Goal: Transaction & Acquisition: Subscribe to service/newsletter

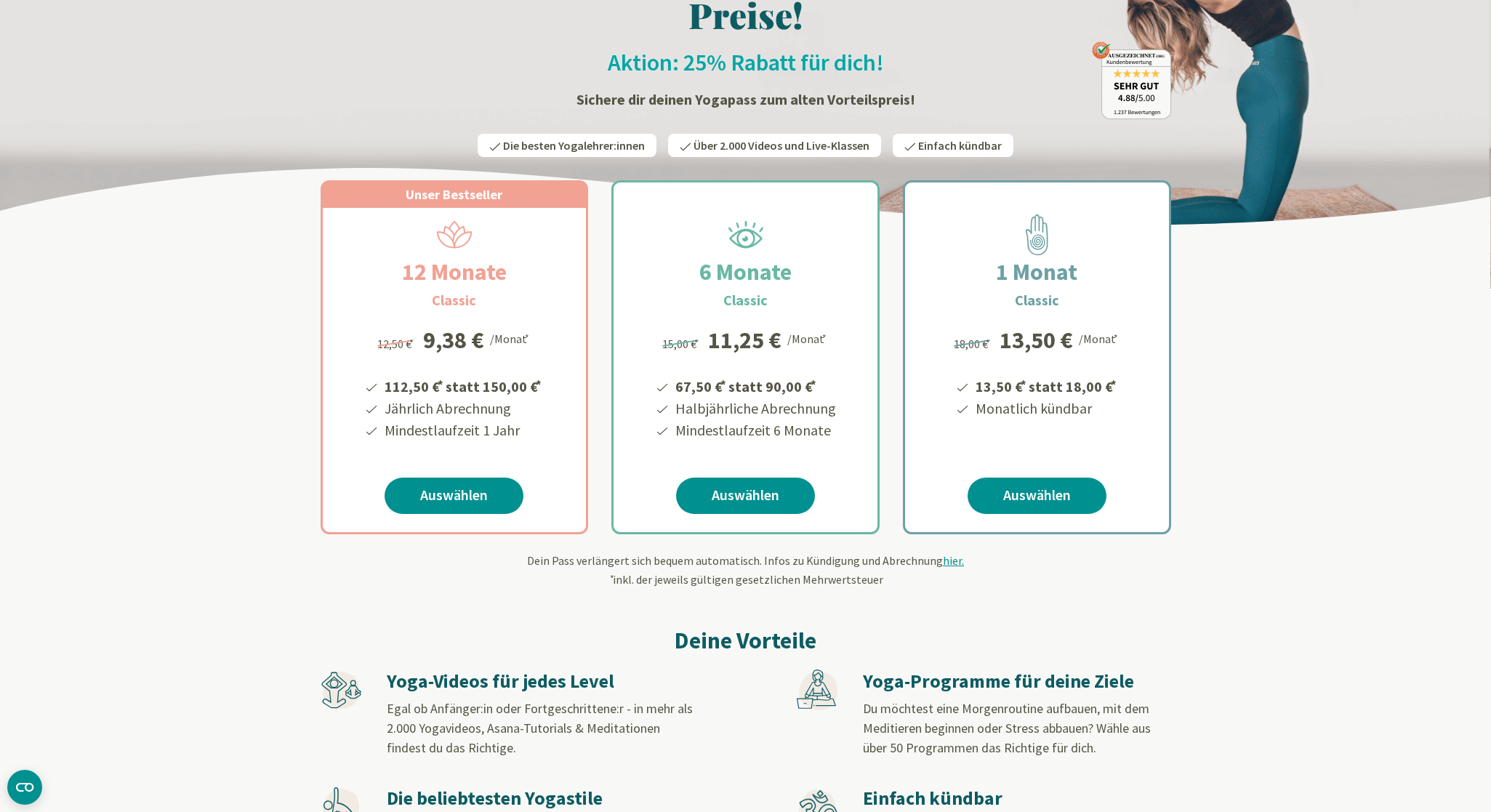
scroll to position [144, 0]
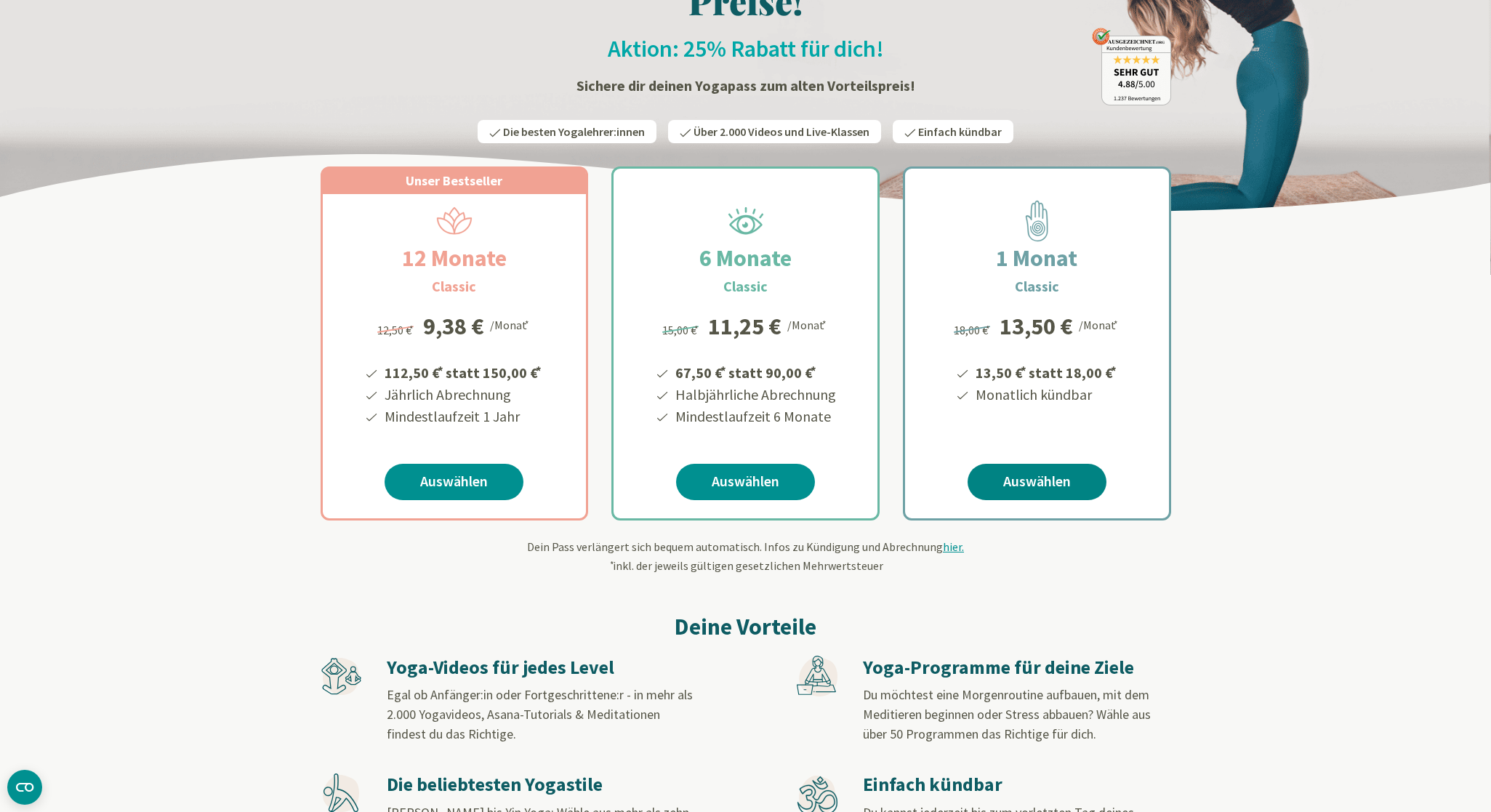
click at [998, 482] on link "Auswählen" at bounding box center [1037, 482] width 139 height 36
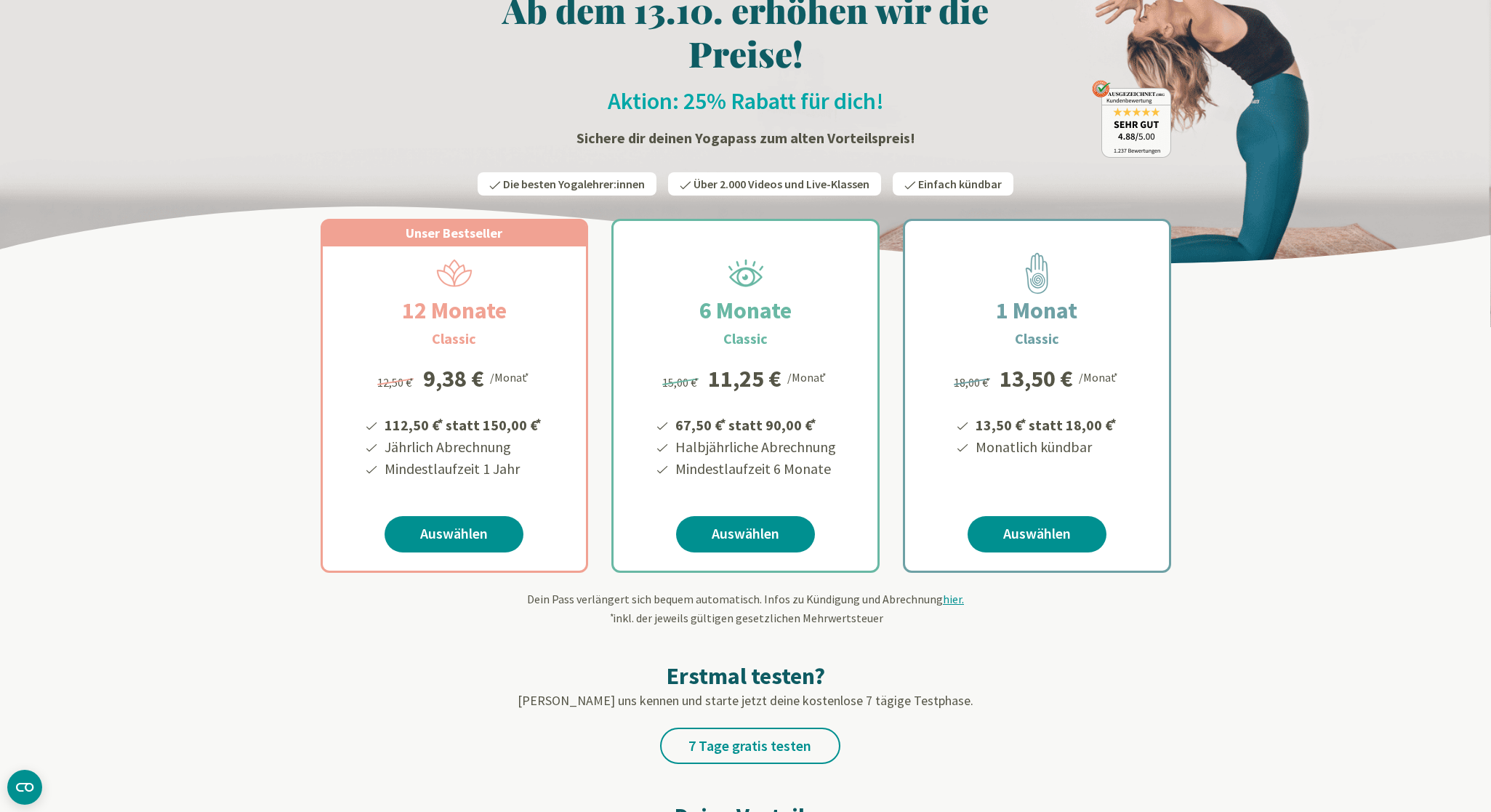
scroll to position [95, 0]
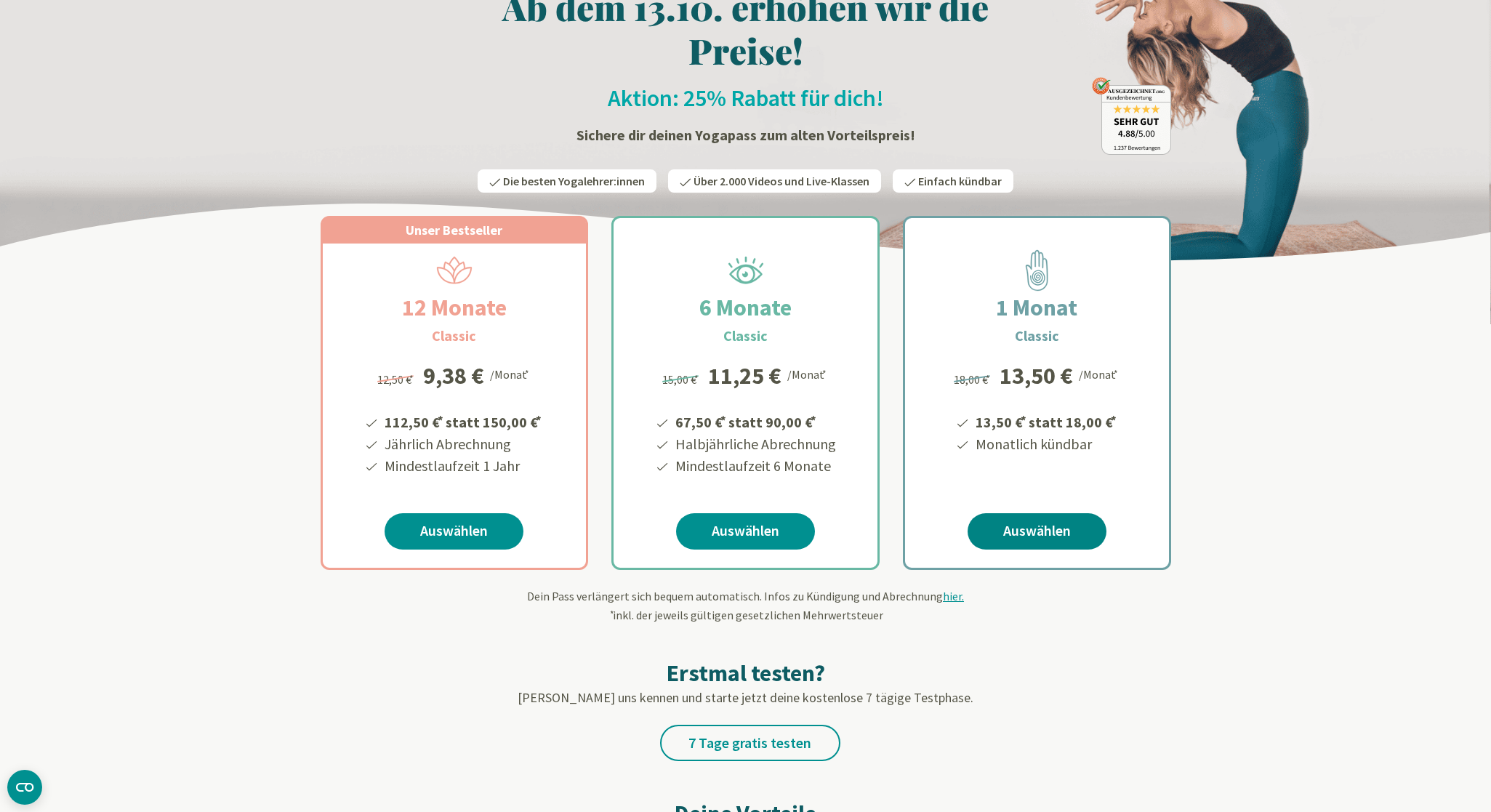
click at [1002, 525] on link "Auswählen" at bounding box center [1037, 531] width 139 height 36
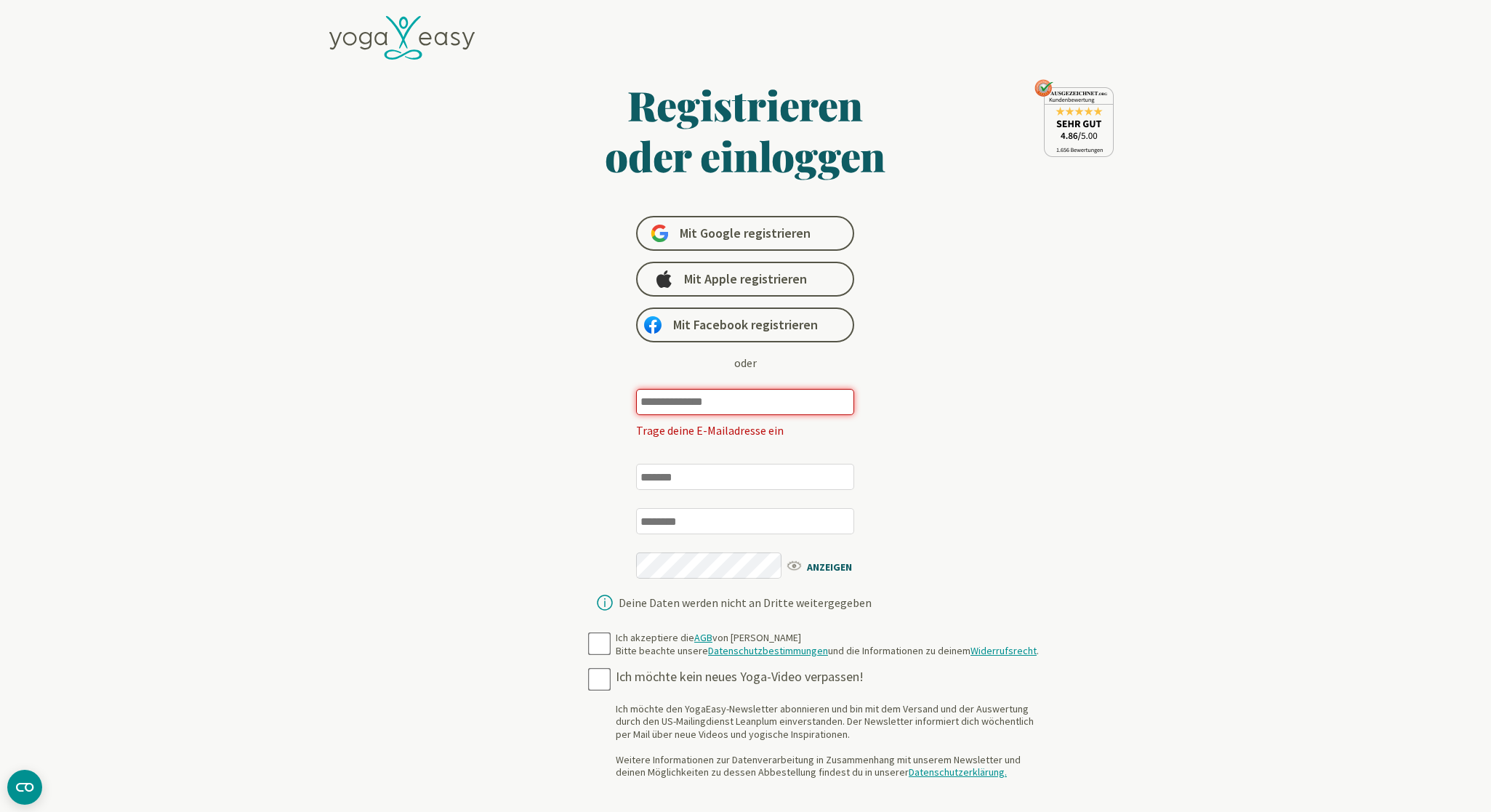
paste input "**********"
type input "**********"
click at [703, 444] on div "**********" at bounding box center [745, 418] width 307 height 405
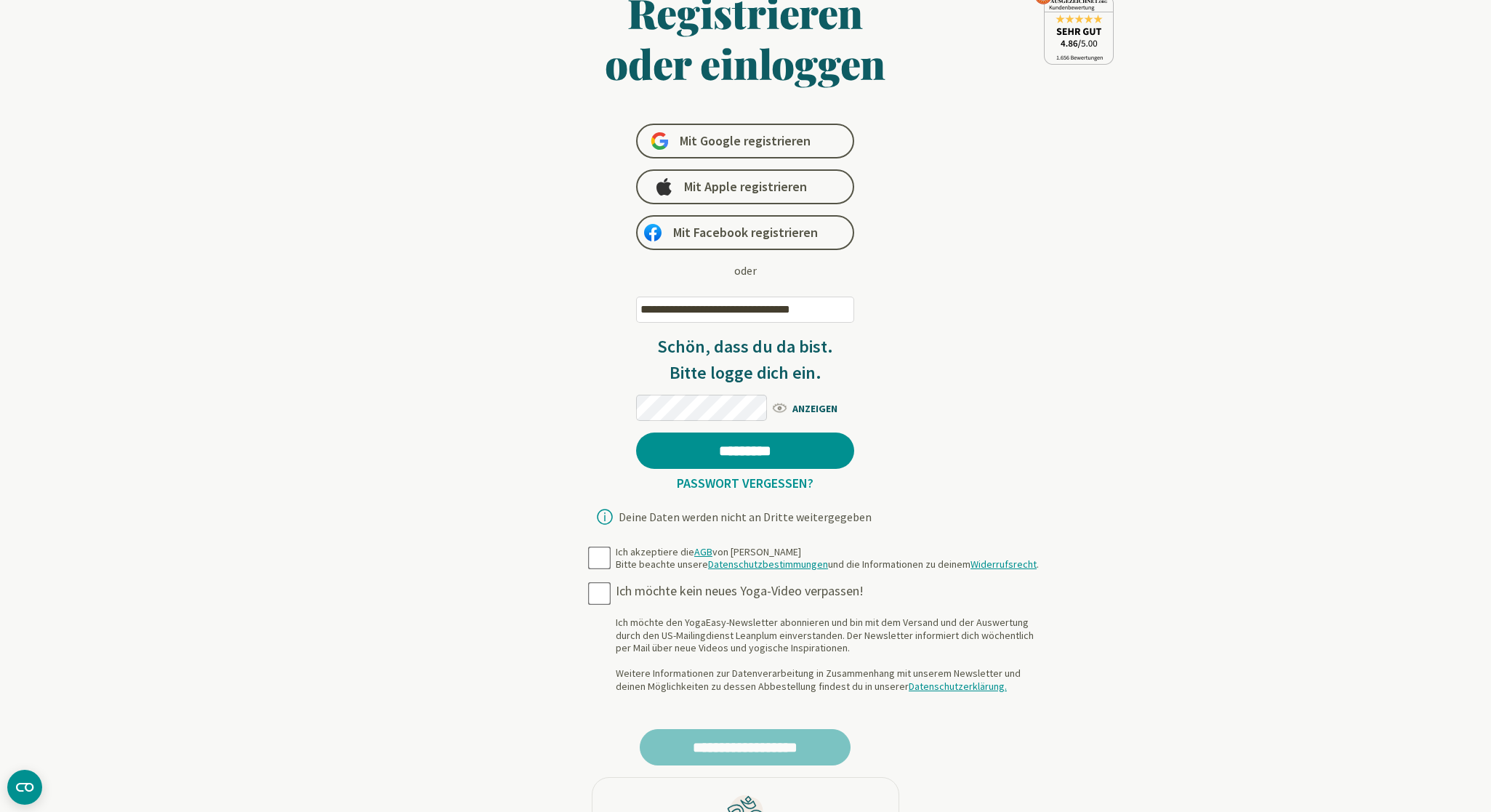
scroll to position [100, 0]
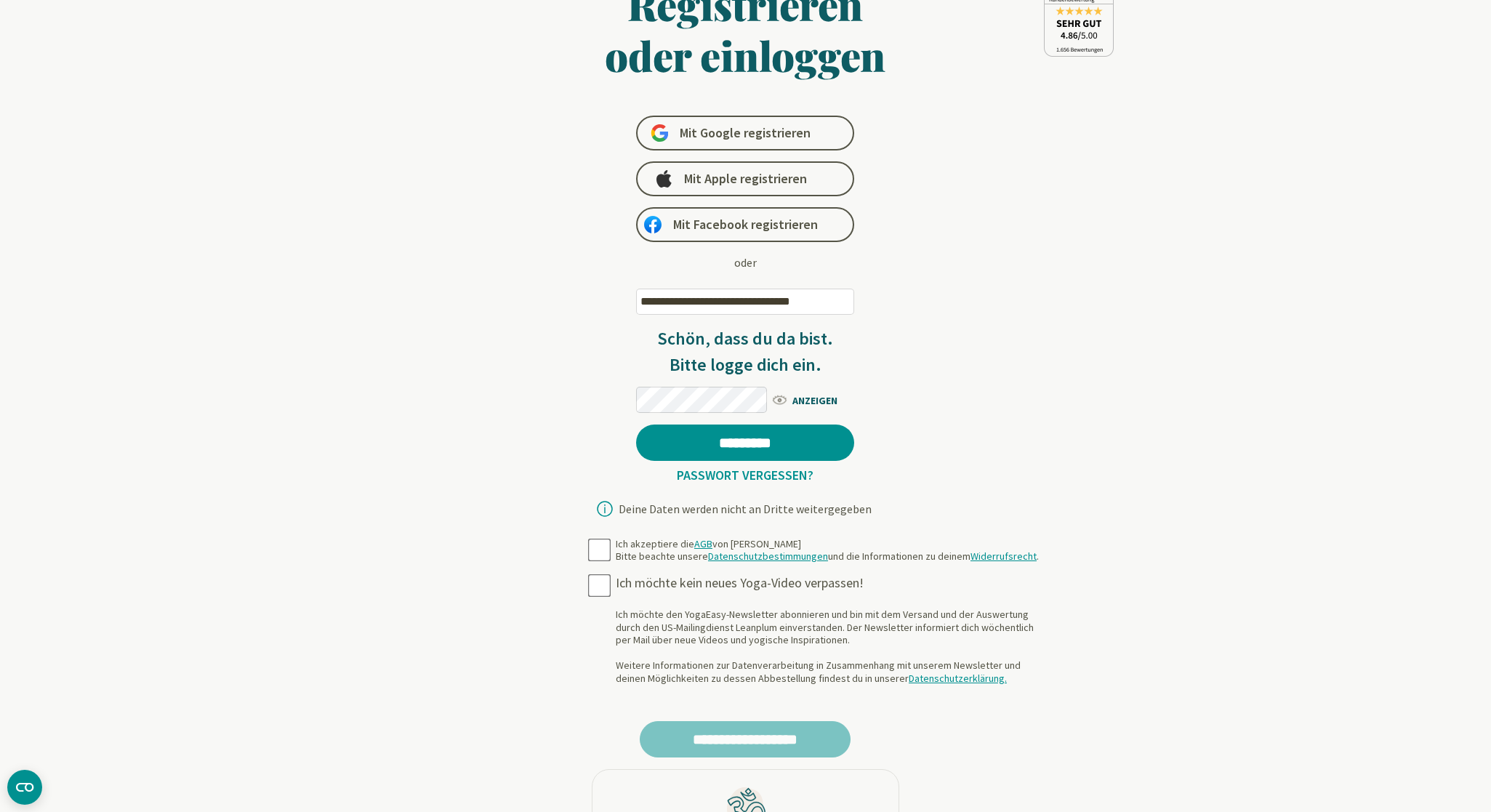
click at [616, 548] on div "Ich akzeptiere die AGB von YogaEasy Bitte beachte unsere Datenschutzbestimmunge…" at bounding box center [828, 550] width 423 height 26
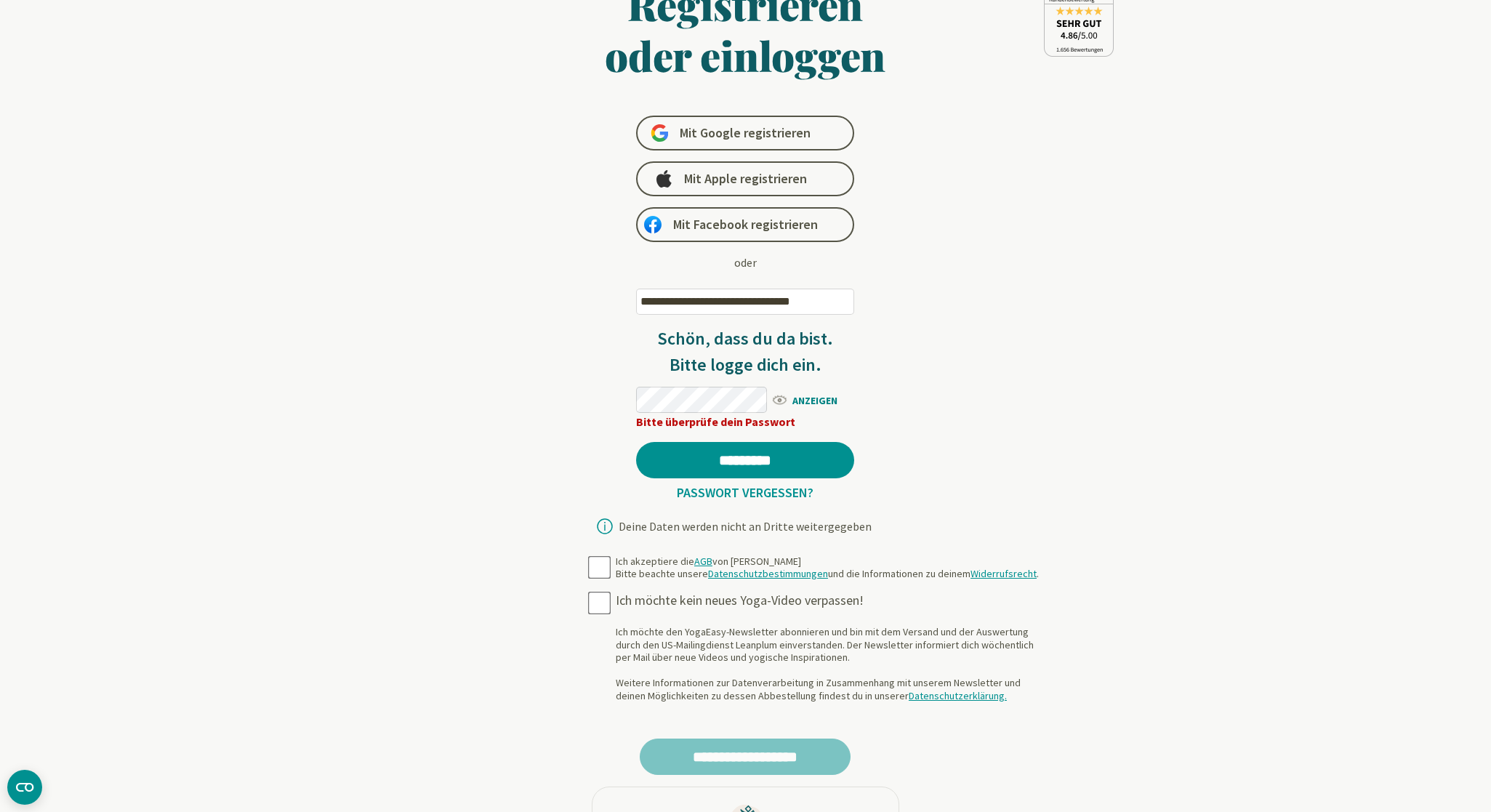
click at [790, 401] on span "ANZEIGEN" at bounding box center [813, 399] width 84 height 18
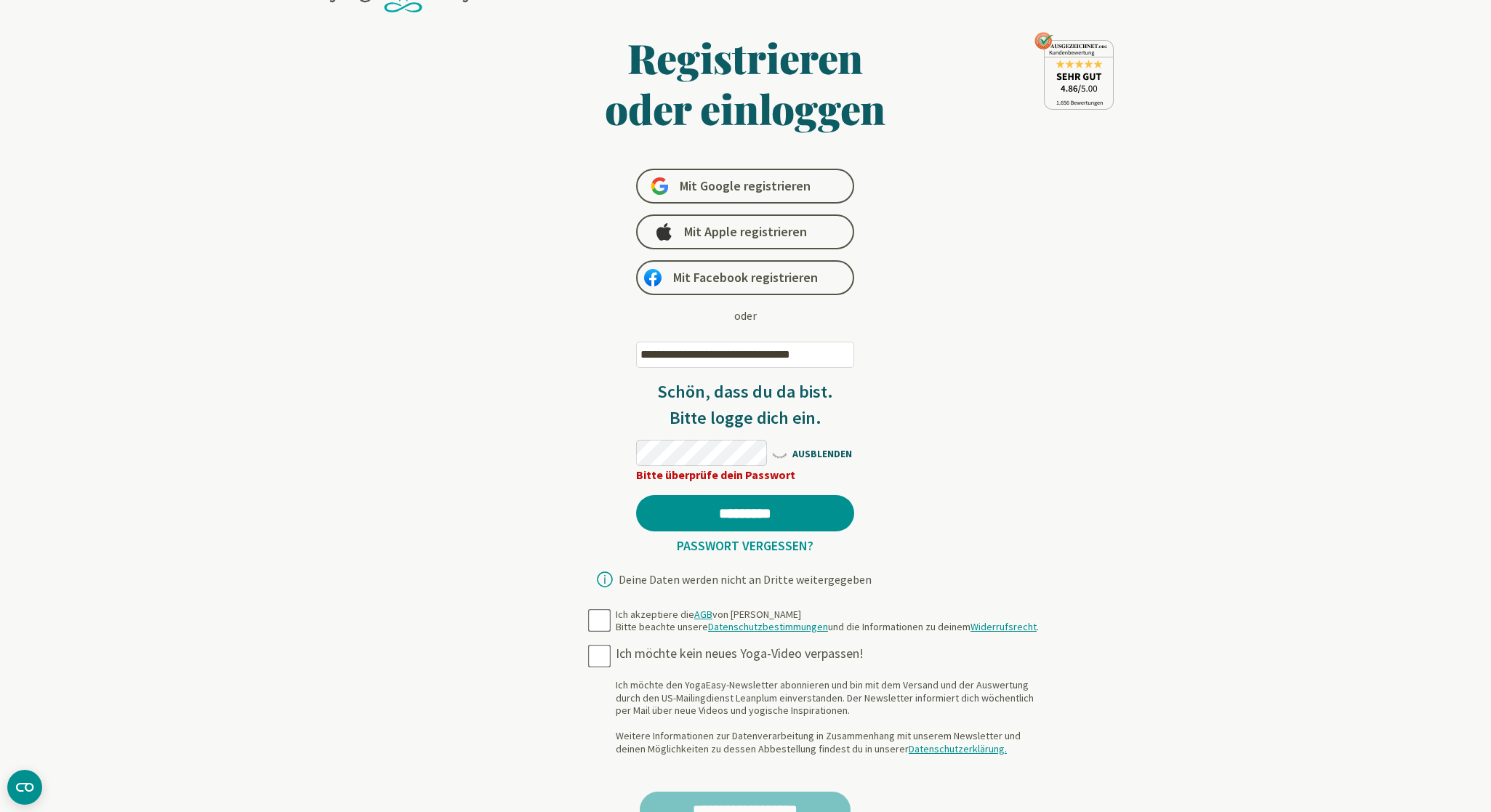
scroll to position [0, 0]
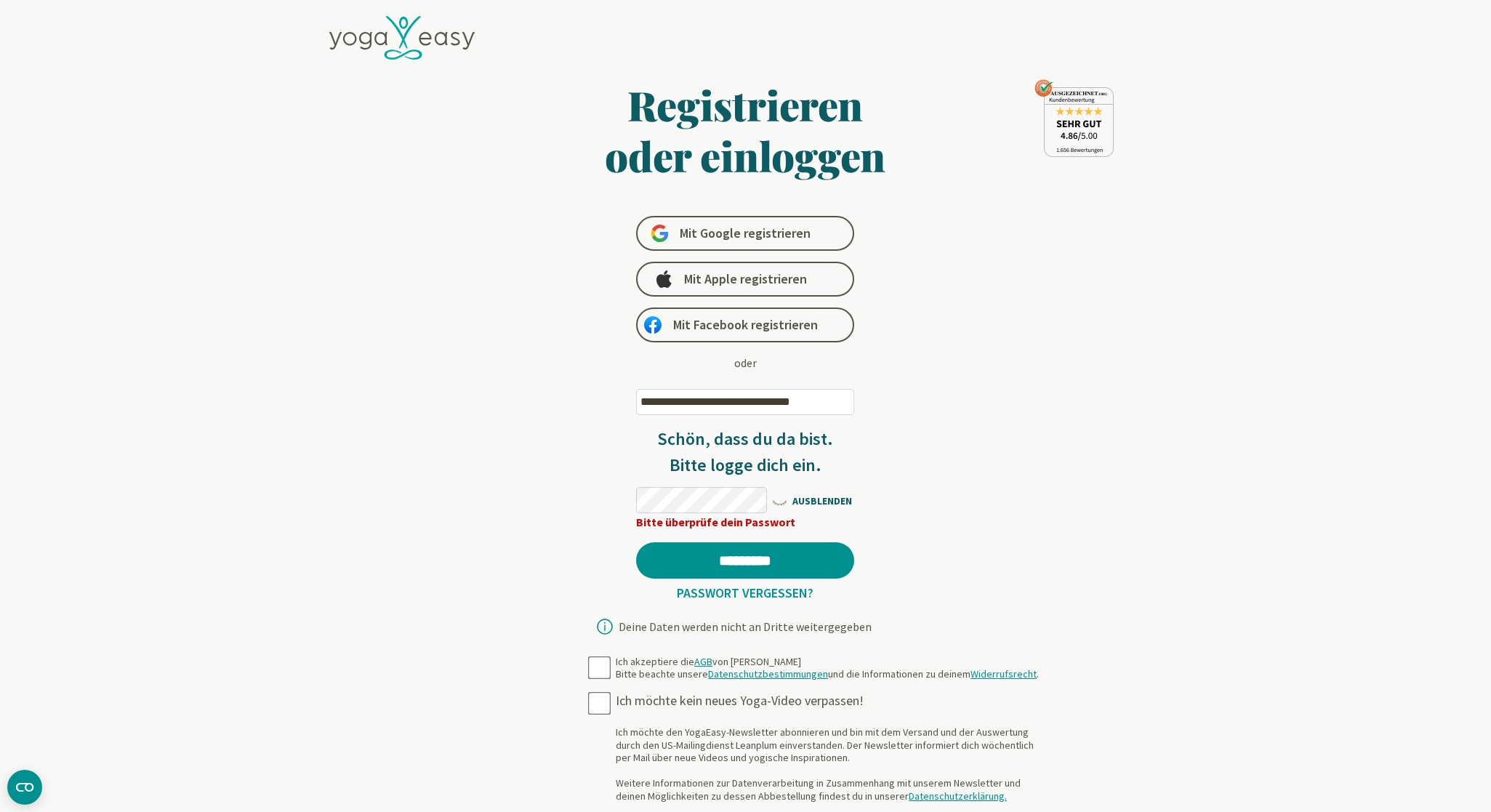
click at [435, 29] on icon at bounding box center [402, 38] width 146 height 45
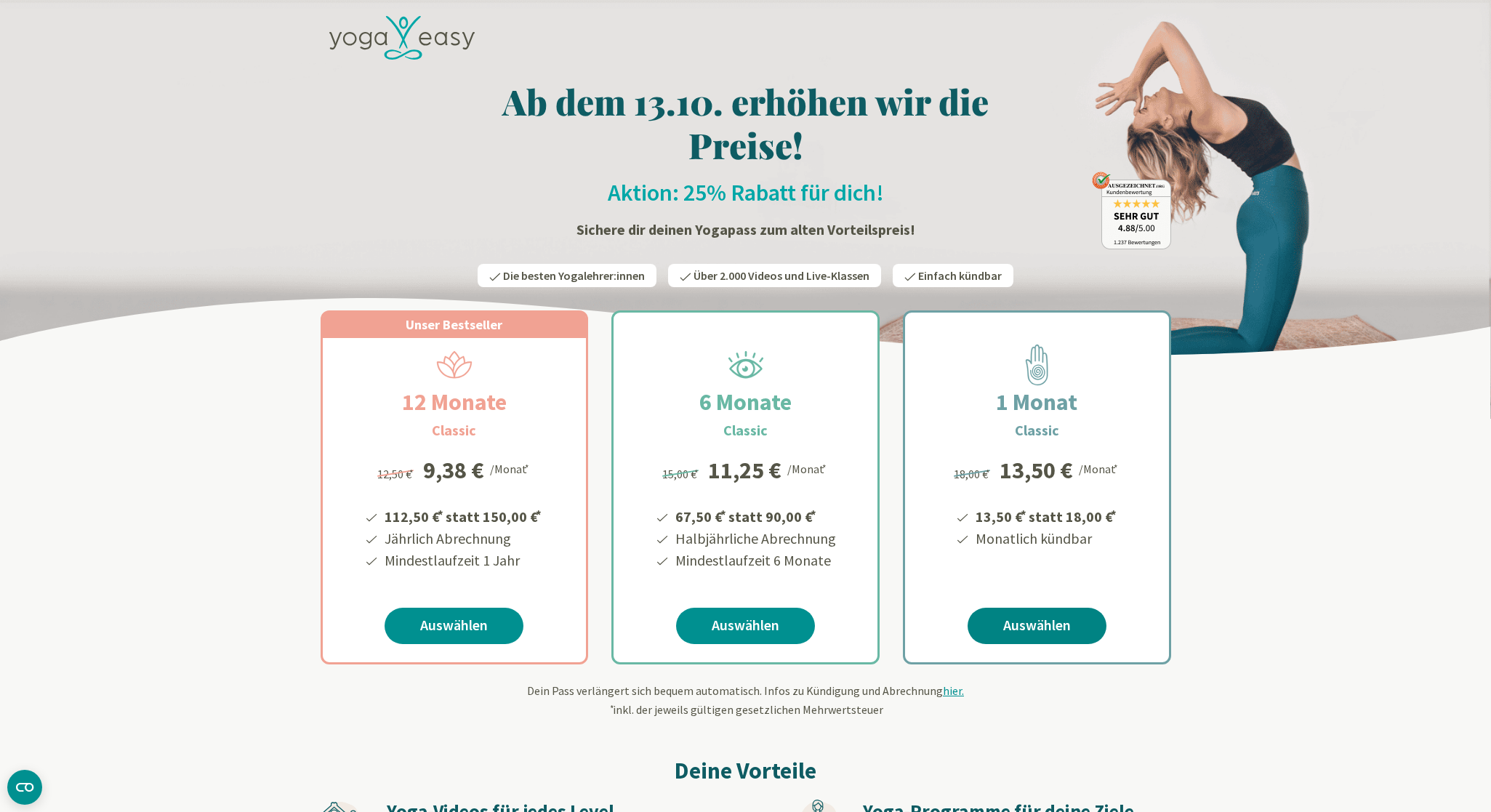
click at [1024, 633] on link "Auswählen" at bounding box center [1037, 626] width 139 height 36
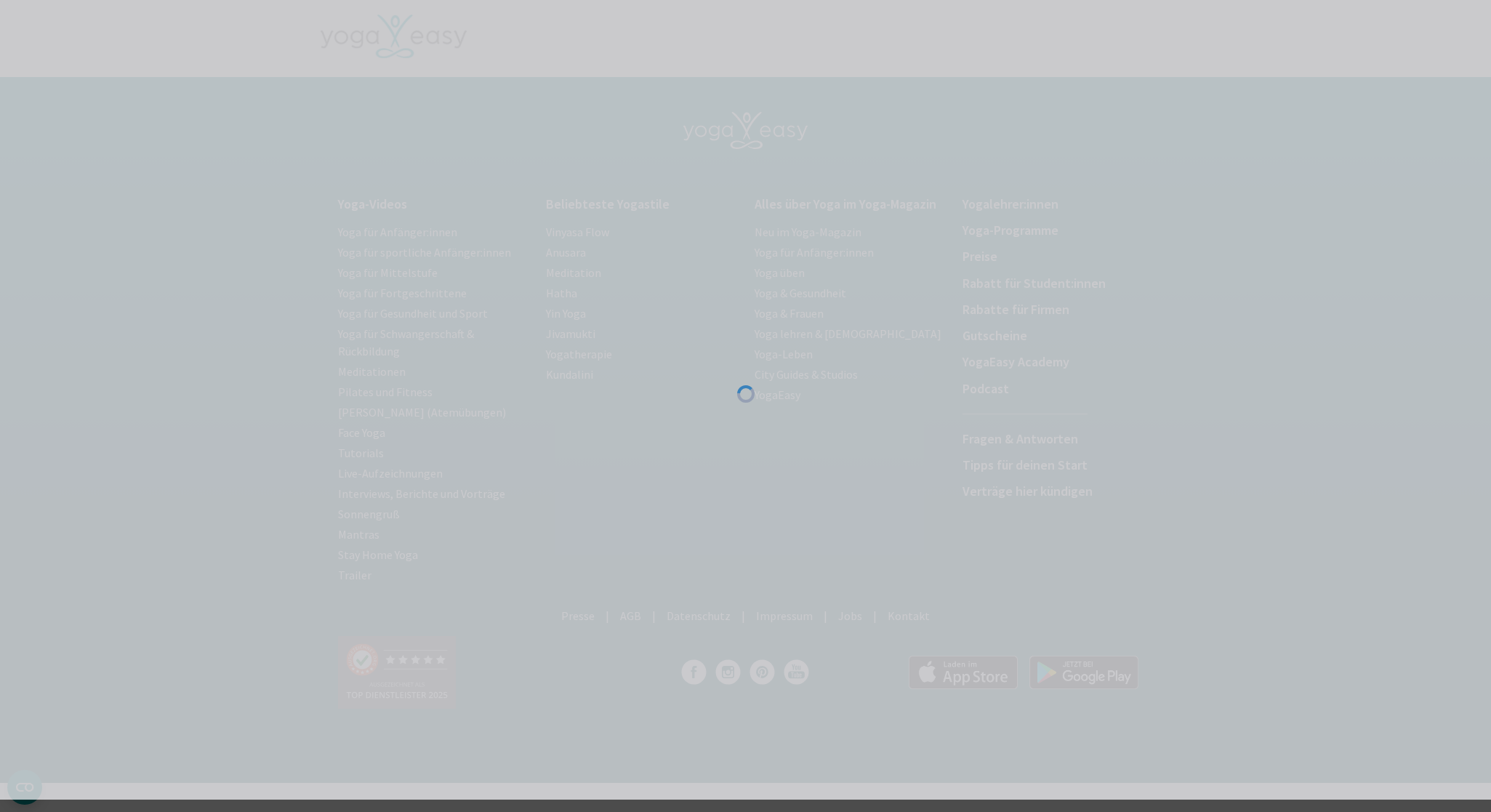
scroll to position [14, 0]
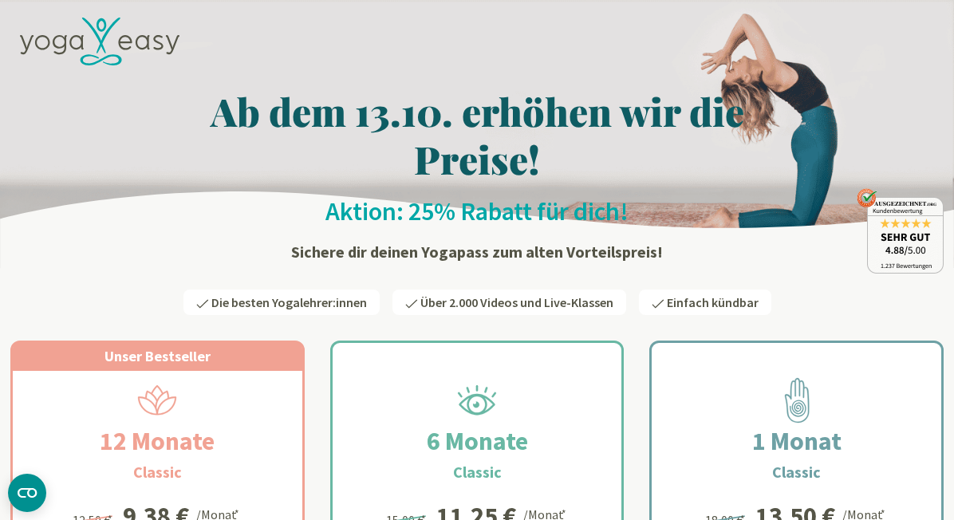
scroll to position [243, 0]
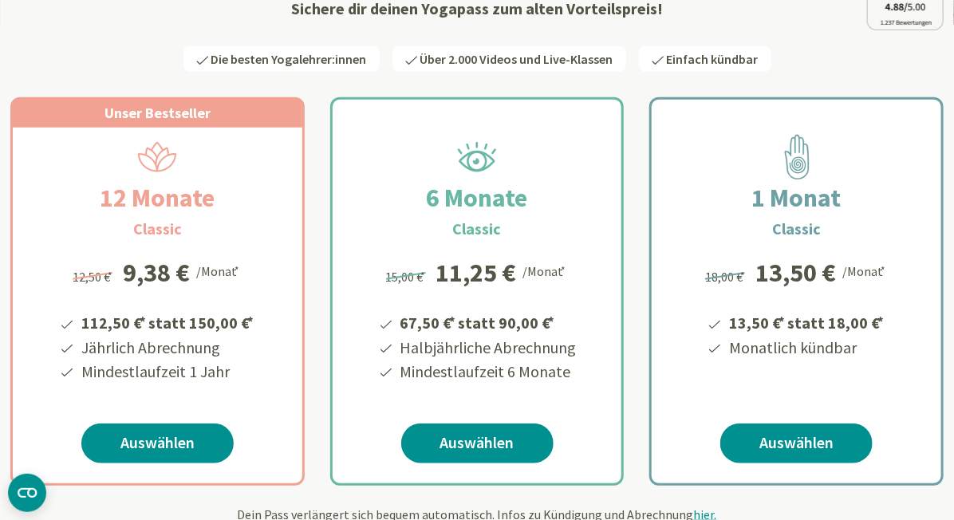
click at [629, 232] on div "Unser Bestseller 12 Monate Classic 112,50 € * statt 150,00 € * Jährlich Abrechn…" at bounding box center [476, 282] width 933 height 408
